Goal: Task Accomplishment & Management: Complete application form

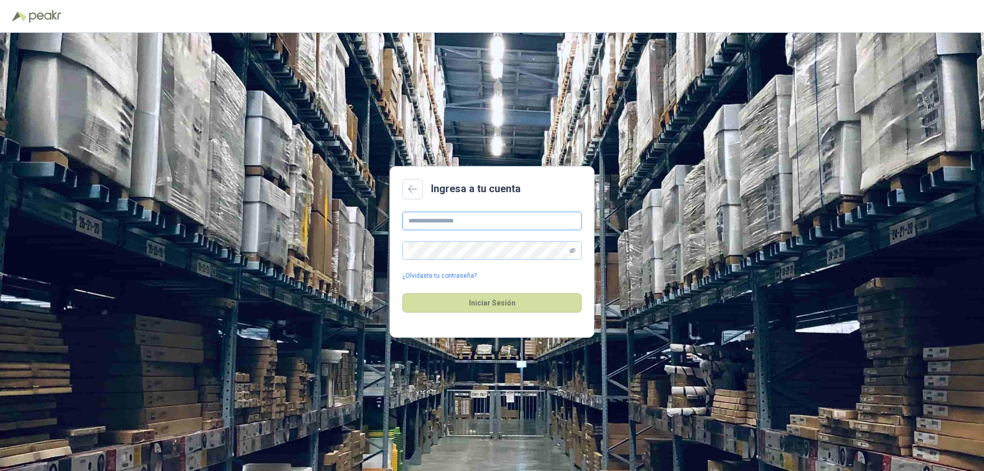
type input "**********"
click at [571, 253] on icon "eye-invisible" at bounding box center [573, 251] width 6 height 6
click at [489, 305] on button "Iniciar Sesión" at bounding box center [491, 302] width 179 height 19
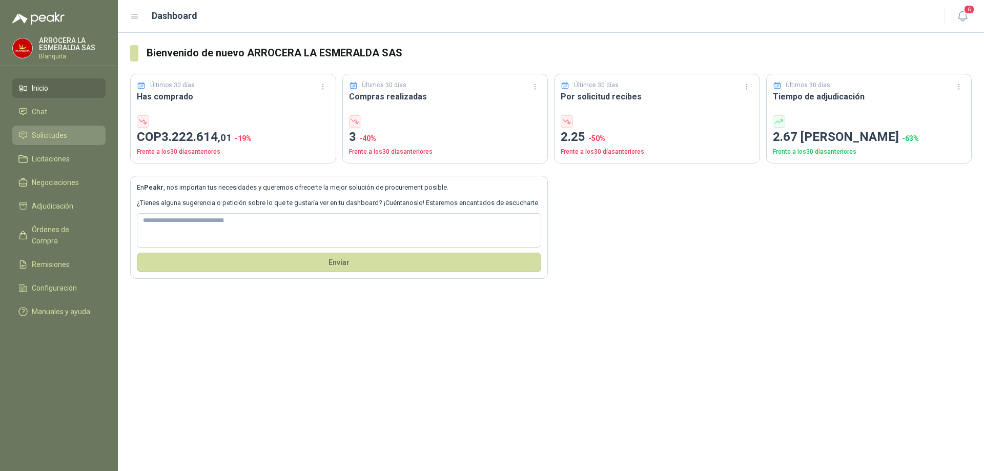
click at [56, 140] on span "Solicitudes" at bounding box center [49, 135] width 35 height 11
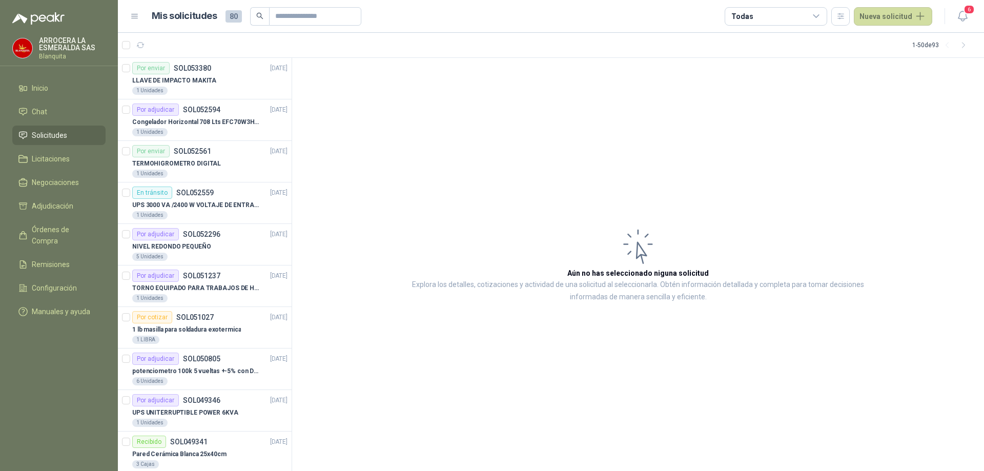
click at [134, 15] on icon at bounding box center [134, 16] width 9 height 9
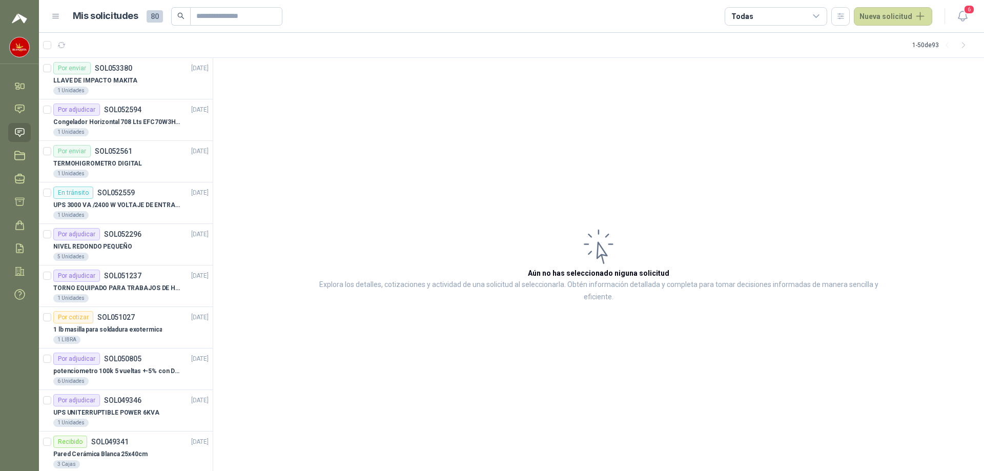
click at [55, 15] on icon at bounding box center [55, 16] width 9 height 9
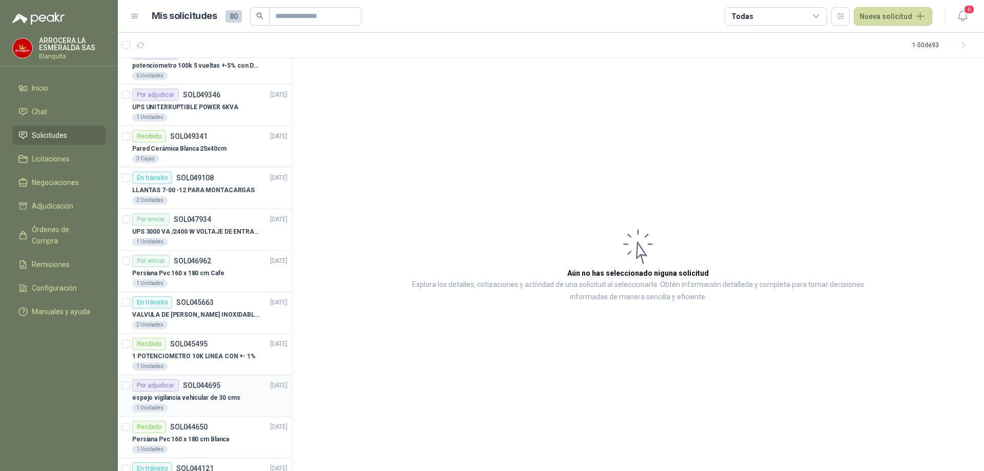
scroll to position [308, 0]
click at [868, 15] on button "Nueva solicitud" at bounding box center [893, 16] width 78 height 18
click at [894, 60] on link "Solicitud grupal" at bounding box center [905, 59] width 87 height 18
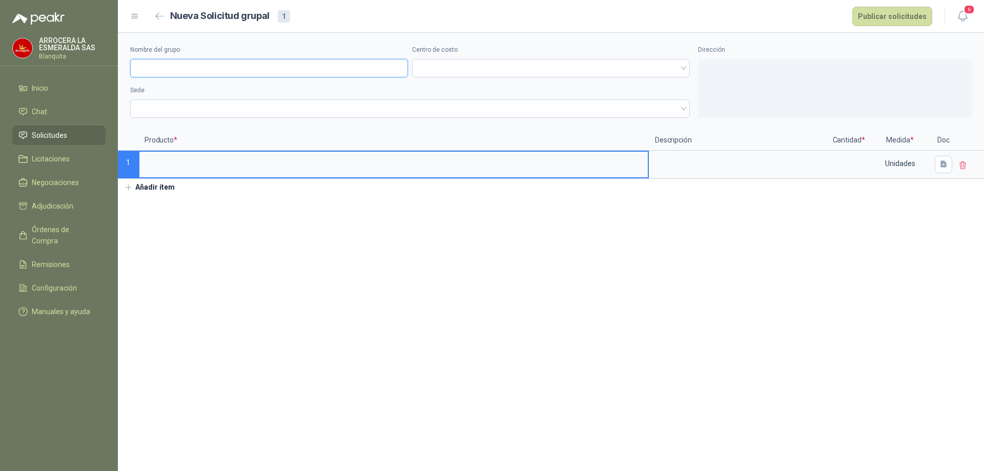
click at [180, 67] on input "Nombre del grupo" at bounding box center [269, 68] width 278 height 18
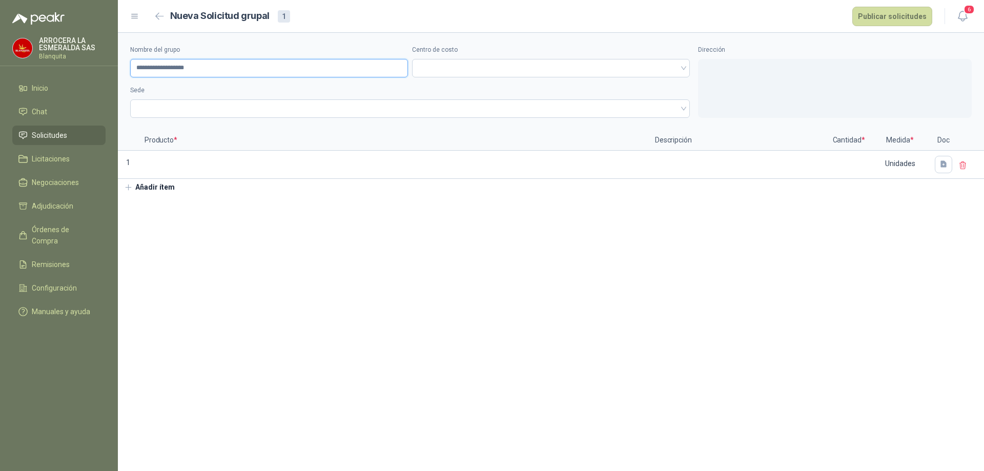
drag, startPoint x: 187, startPoint y: 72, endPoint x: 156, endPoint y: 75, distance: 31.4
click at [156, 75] on input "**********" at bounding box center [269, 68] width 278 height 18
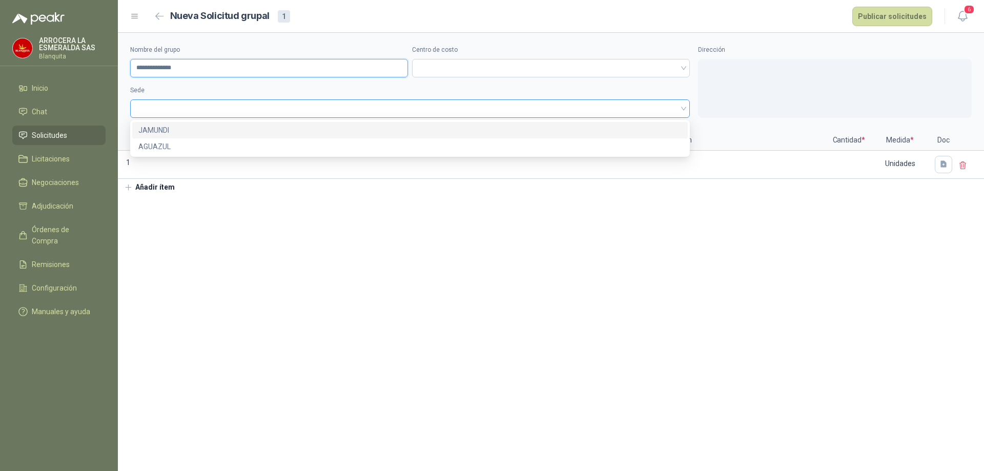
click at [233, 112] on span at bounding box center [410, 108] width 548 height 15
type input "**********"
click at [166, 131] on div "JAMUNDI" at bounding box center [409, 130] width 543 height 11
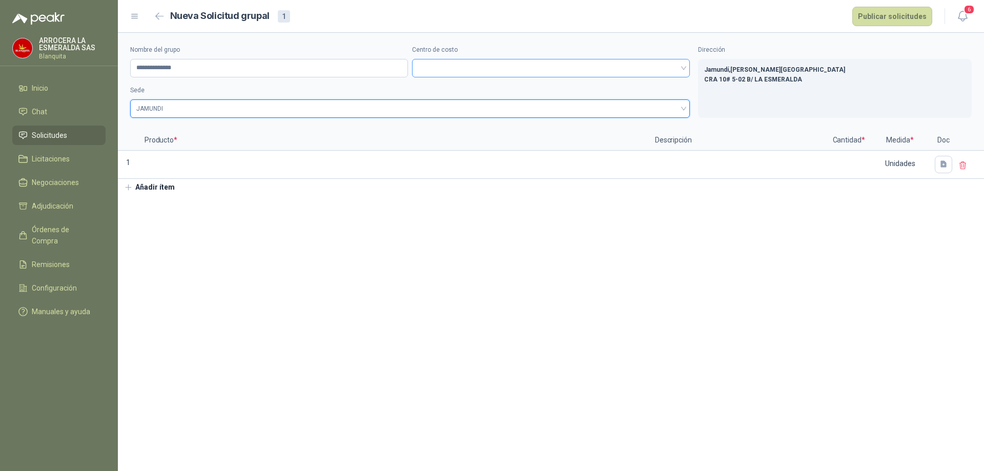
click at [438, 67] on span at bounding box center [551, 67] width 266 height 15
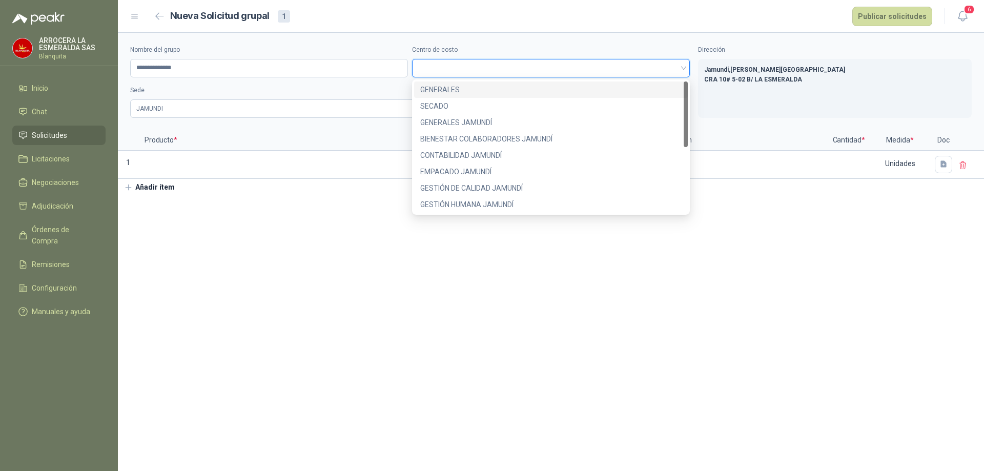
click at [441, 89] on div "GENERALES" at bounding box center [550, 89] width 261 height 11
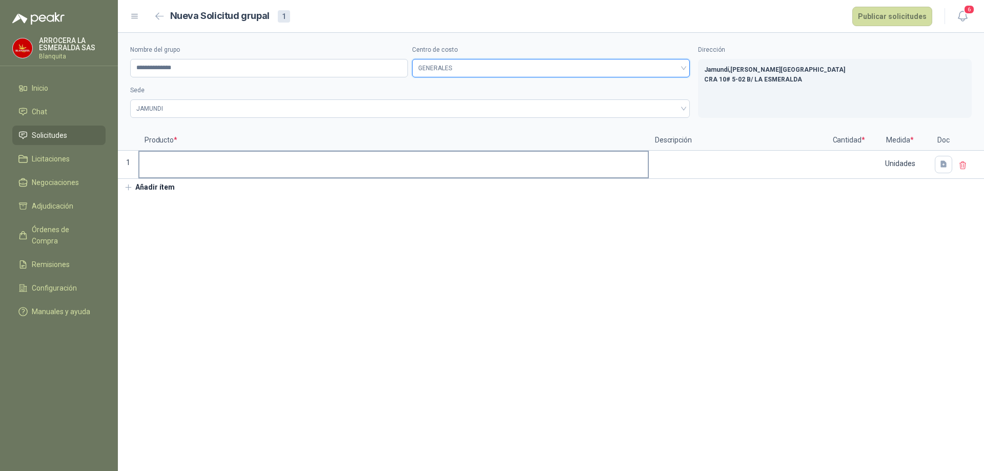
click at [185, 158] on input at bounding box center [393, 162] width 509 height 20
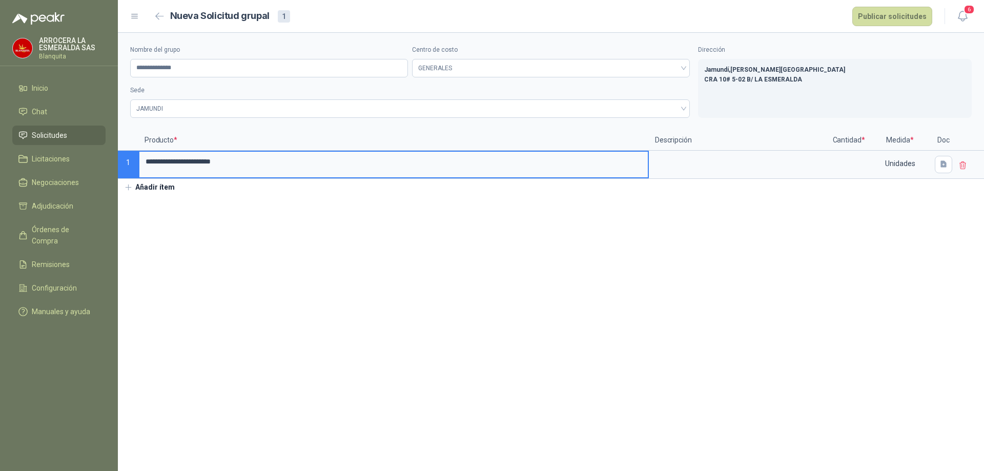
drag, startPoint x: 232, startPoint y: 164, endPoint x: 170, endPoint y: 164, distance: 62.5
click at [170, 164] on input "**********" at bounding box center [393, 162] width 509 height 20
type input "**********"
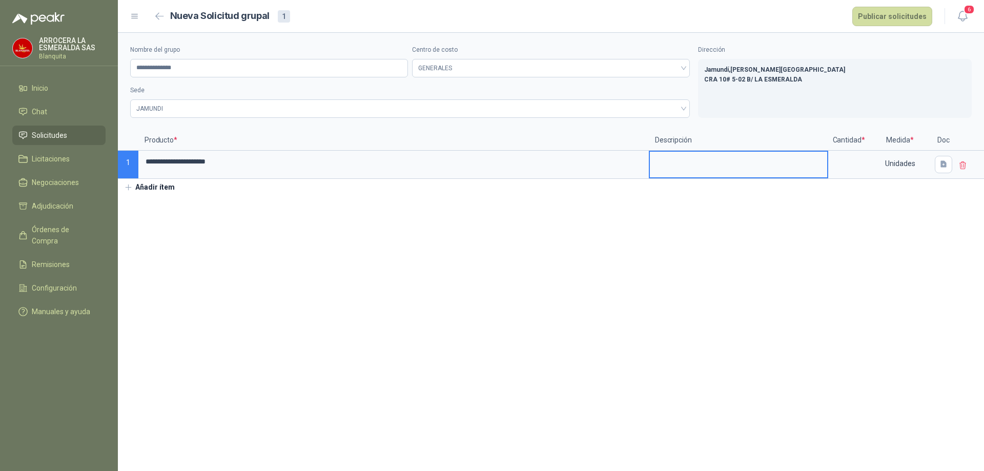
click at [723, 163] on textarea at bounding box center [738, 164] width 177 height 24
click at [852, 161] on input at bounding box center [848, 162] width 39 height 20
type input "*"
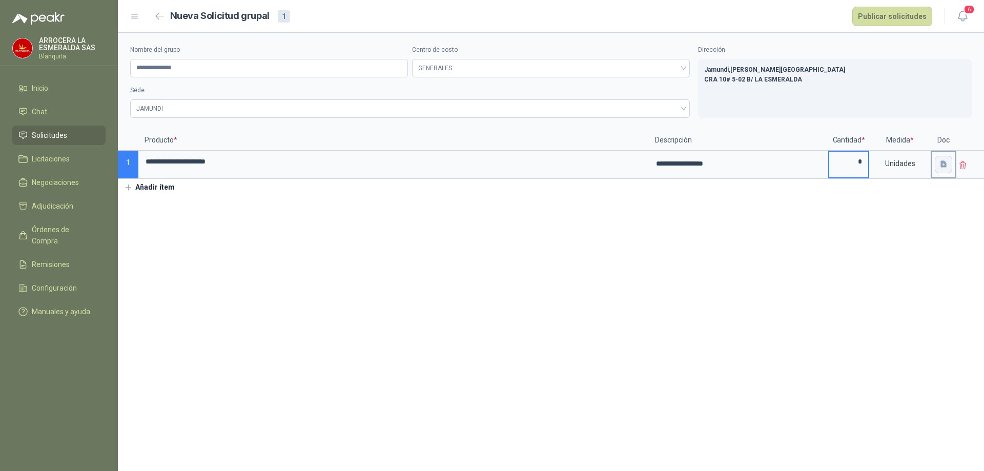
click at [941, 162] on icon "button" at bounding box center [944, 164] width 6 height 7
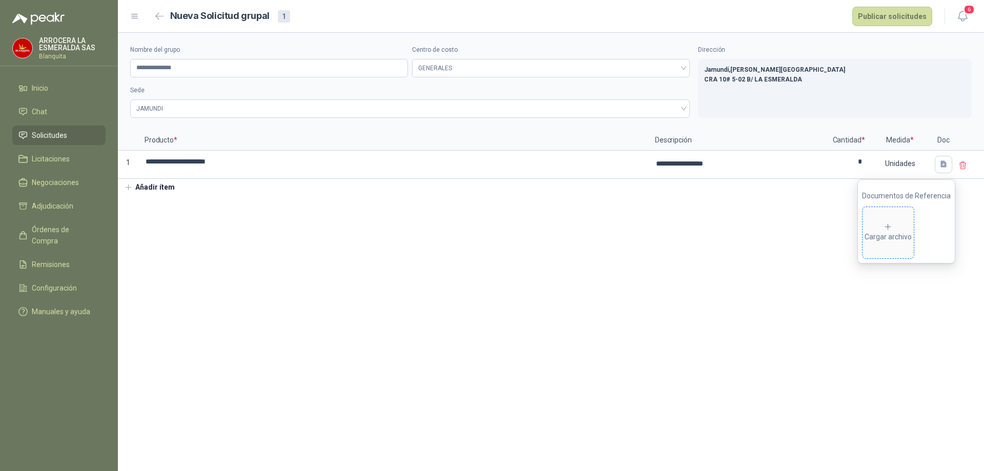
click at [894, 239] on div "Cargar archivo" at bounding box center [888, 232] width 47 height 21
click at [890, 228] on icon at bounding box center [888, 226] width 9 height 9
click at [873, 12] on button "Publicar solicitudes" at bounding box center [893, 16] width 80 height 19
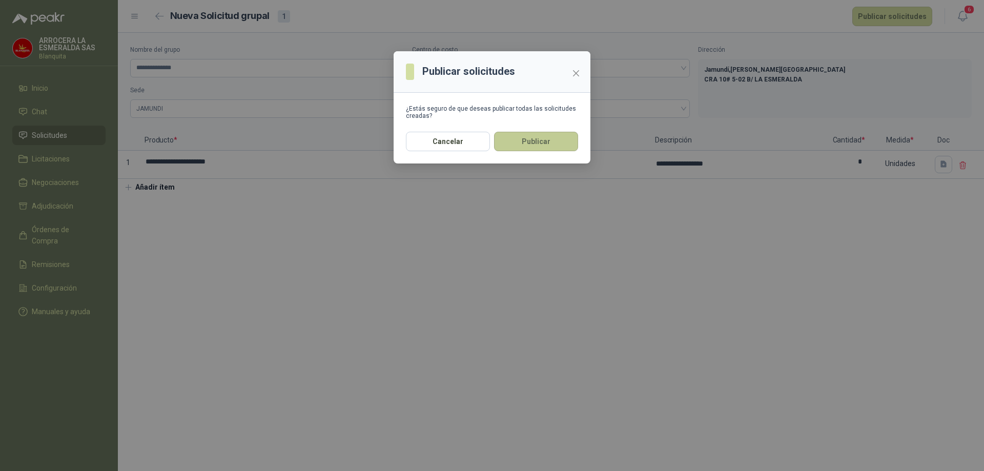
click at [533, 139] on button "Publicar" at bounding box center [536, 141] width 84 height 19
